Goal: Find specific page/section: Find specific page/section

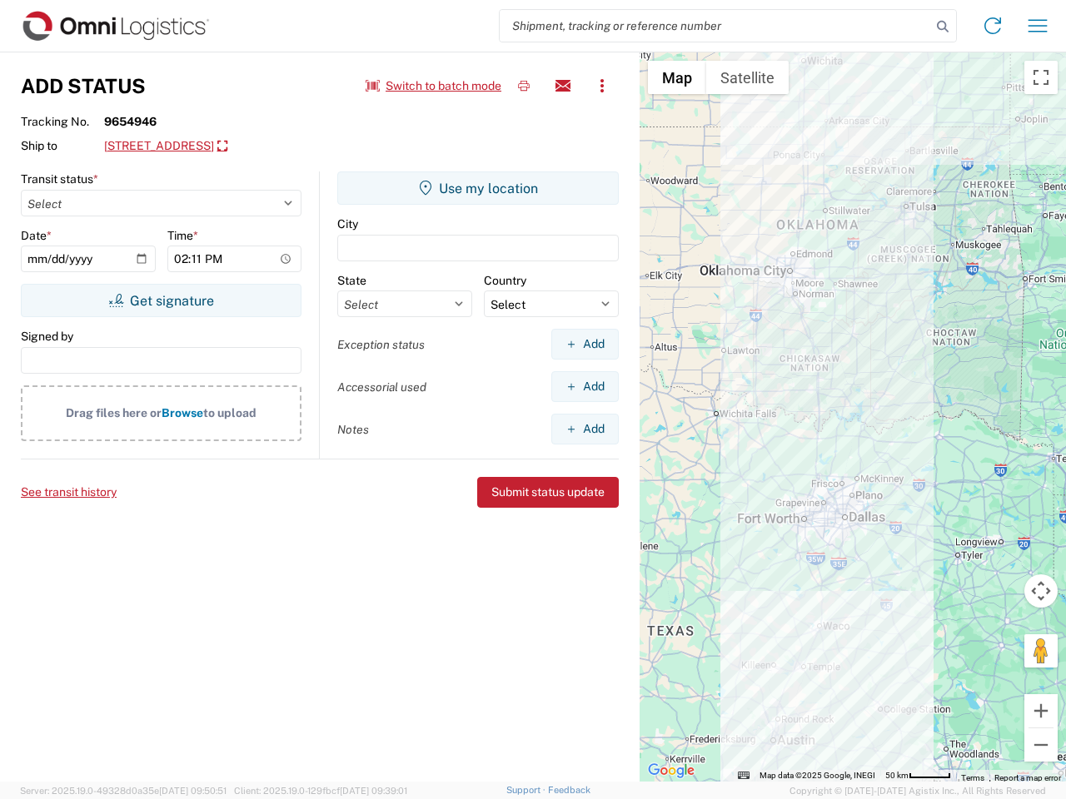
click at [715, 26] on input "search" at bounding box center [715, 26] width 431 height 32
click at [943, 27] on icon at bounding box center [942, 26] width 23 height 23
click at [993, 26] on icon at bounding box center [992, 25] width 27 height 27
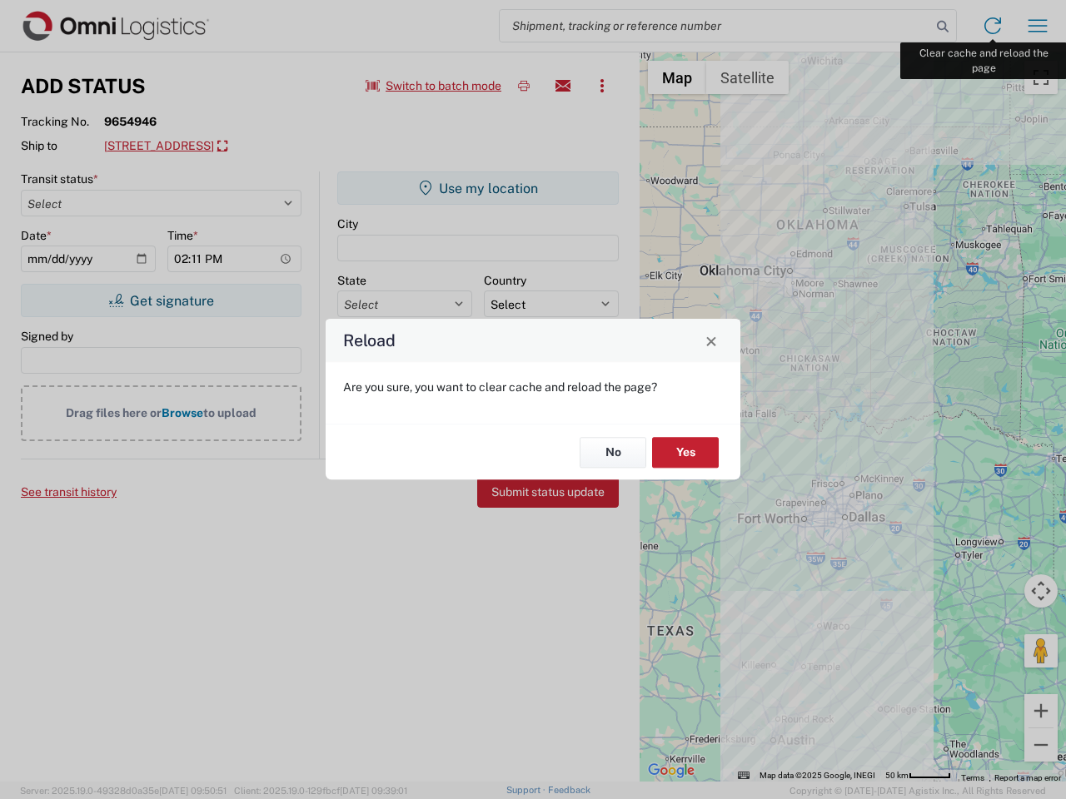
click at [1038, 26] on div "Reload Are you sure, you want to clear cache and reload the page? No Yes" at bounding box center [533, 399] width 1066 height 799
click at [434, 86] on div "Reload Are you sure, you want to clear cache and reload the page? No Yes" at bounding box center [533, 399] width 1066 height 799
click at [524, 86] on div "Reload Are you sure, you want to clear cache and reload the page? No Yes" at bounding box center [533, 399] width 1066 height 799
click at [563, 86] on div "Reload Are you sure, you want to clear cache and reload the page? No Yes" at bounding box center [533, 399] width 1066 height 799
click at [602, 86] on div "Reload Are you sure, you want to clear cache and reload the page? No Yes" at bounding box center [533, 399] width 1066 height 799
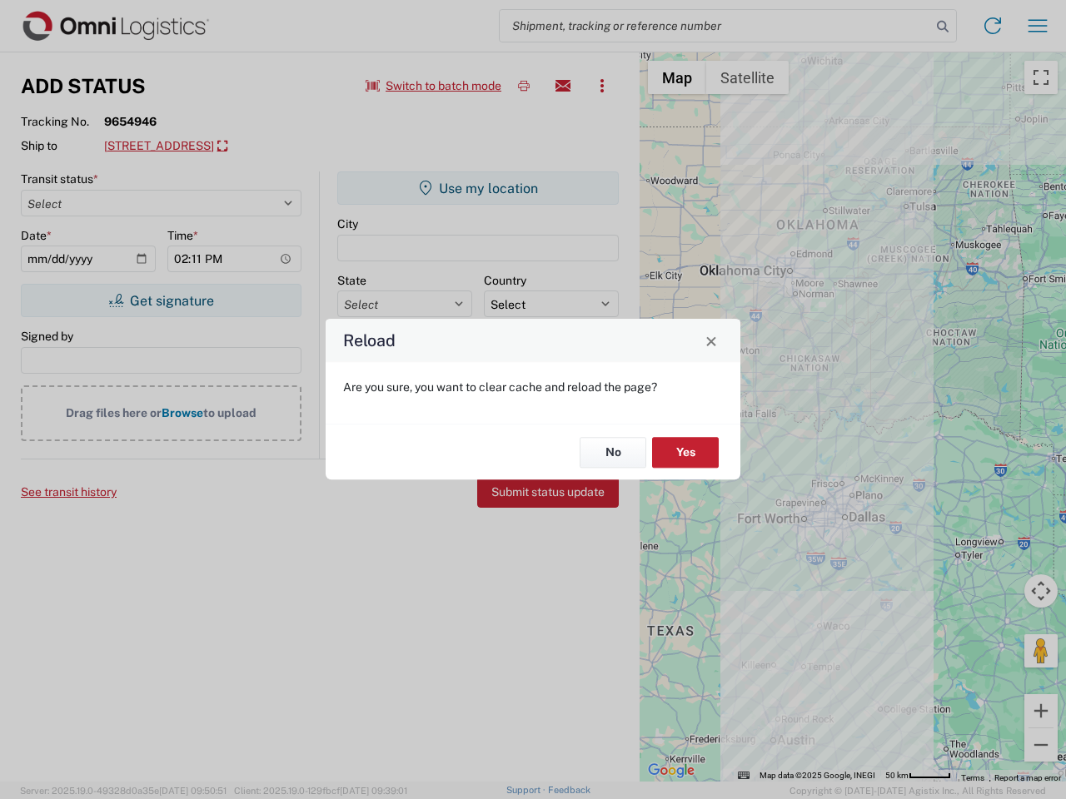
click at [227, 147] on div "Reload Are you sure, you want to clear cache and reload the page? No Yes" at bounding box center [533, 399] width 1066 height 799
click at [161, 301] on div "Reload Are you sure, you want to clear cache and reload the page? No Yes" at bounding box center [533, 399] width 1066 height 799
